Goal: Manage account settings

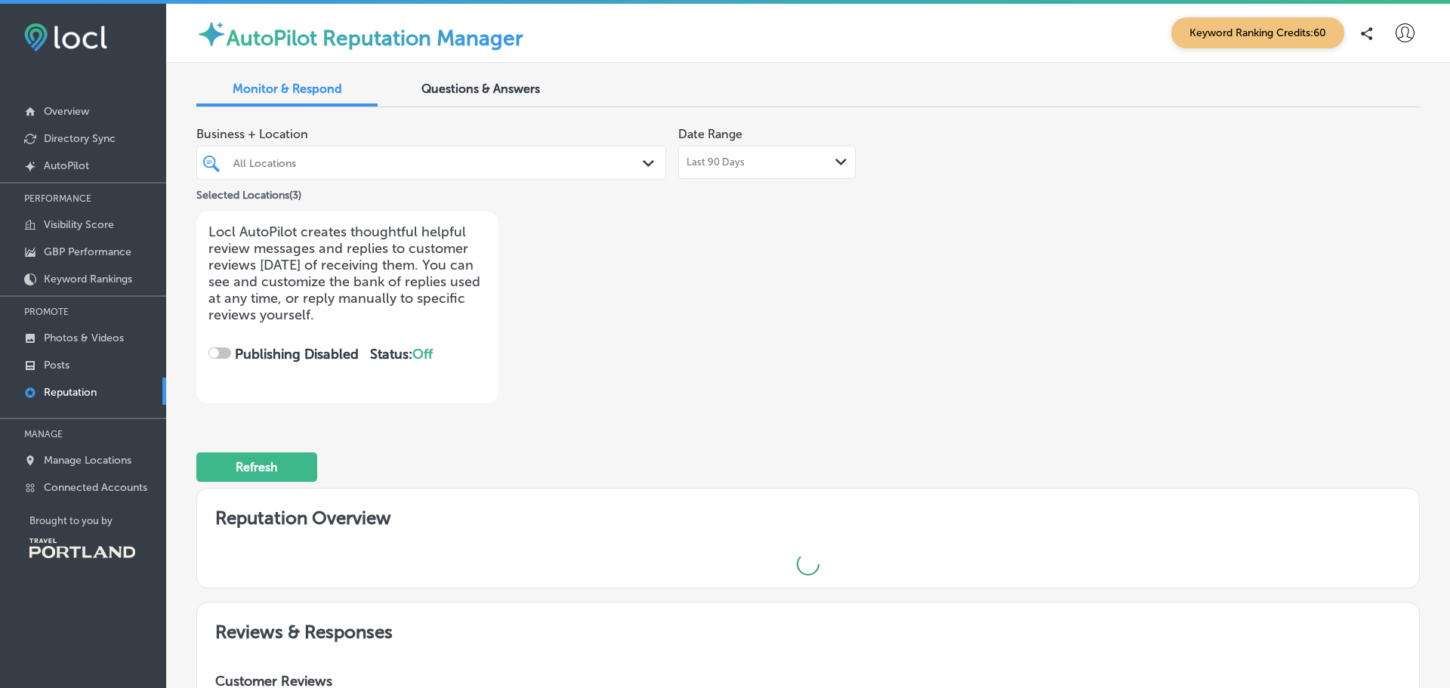
checkbox input "true"
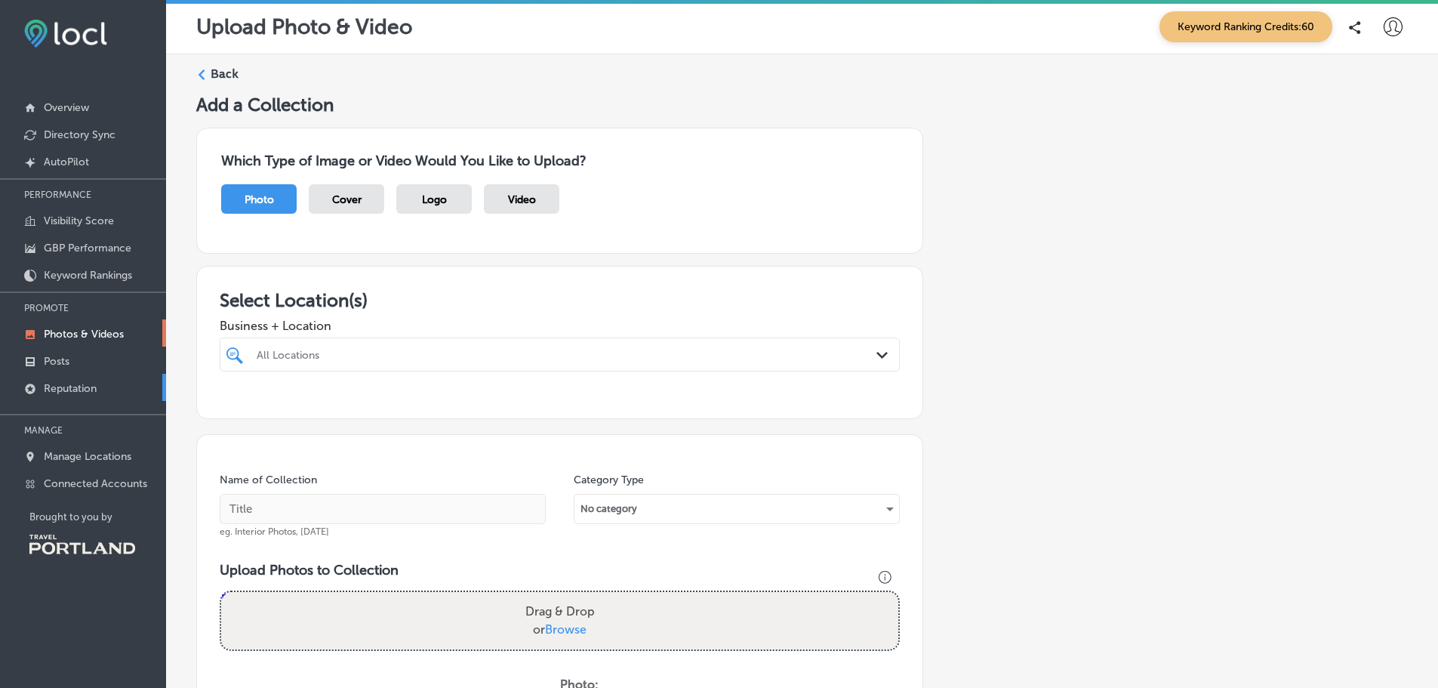
click at [63, 387] on p "Reputation" at bounding box center [70, 388] width 53 height 13
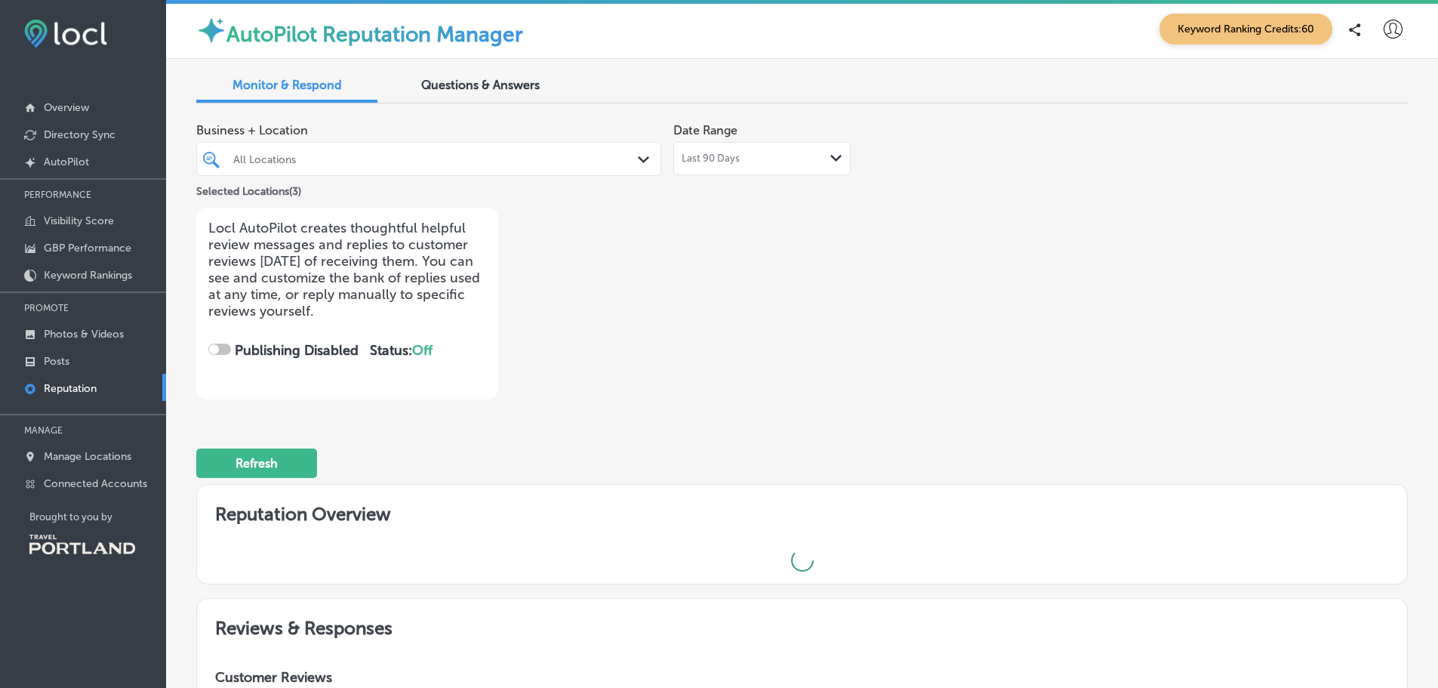
checkbox input "true"
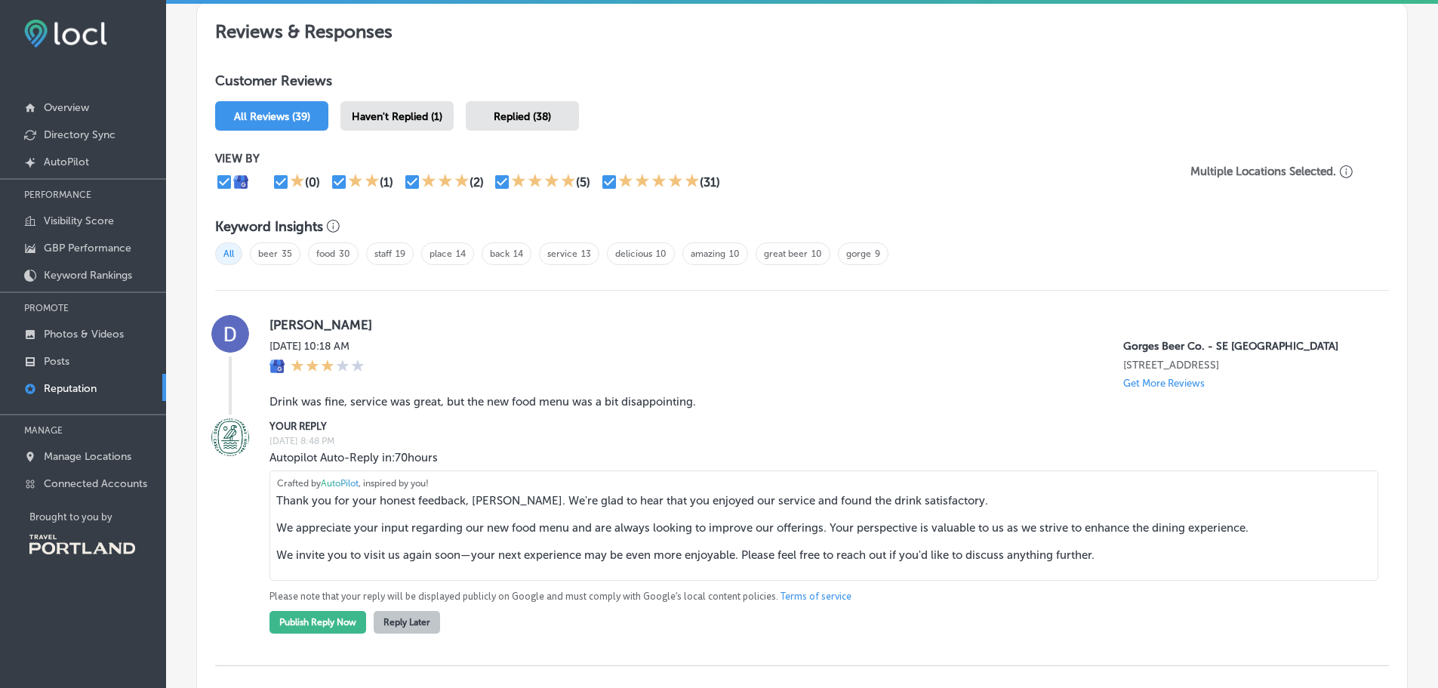
scroll to position [831, 0]
